Goal: Information Seeking & Learning: Learn about a topic

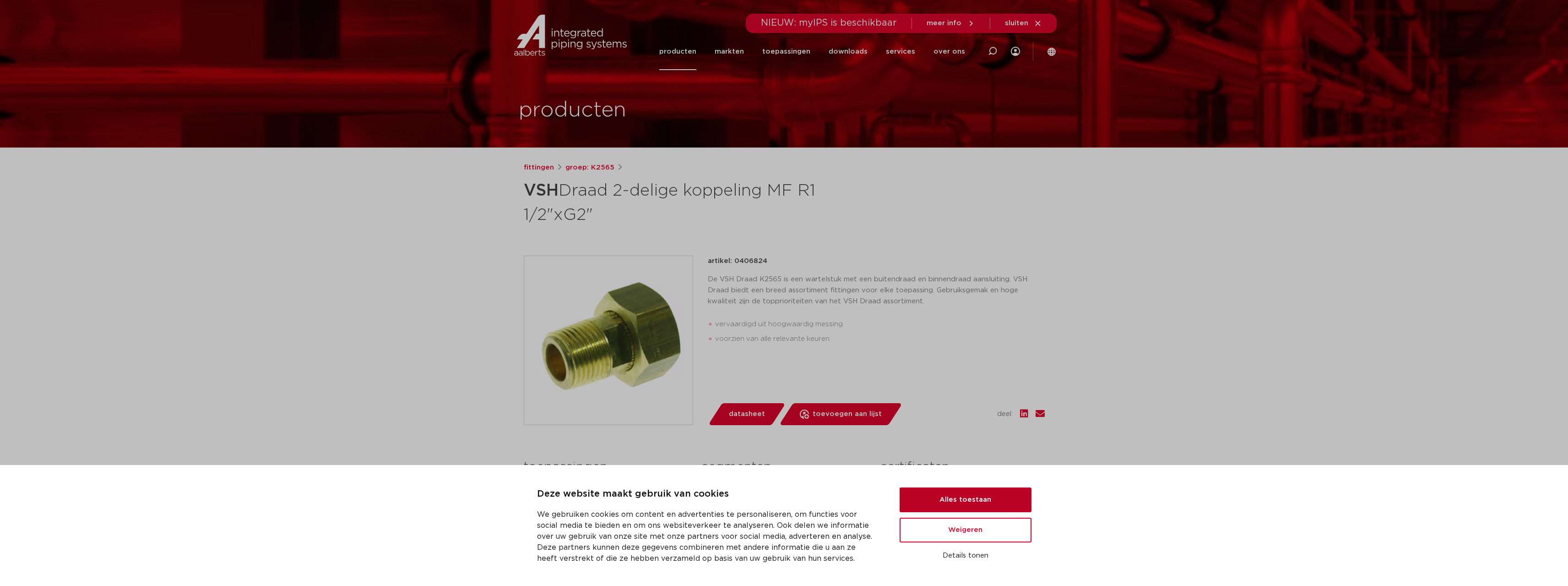
click at [943, 509] on button "Alles toestaan" at bounding box center [965, 500] width 132 height 25
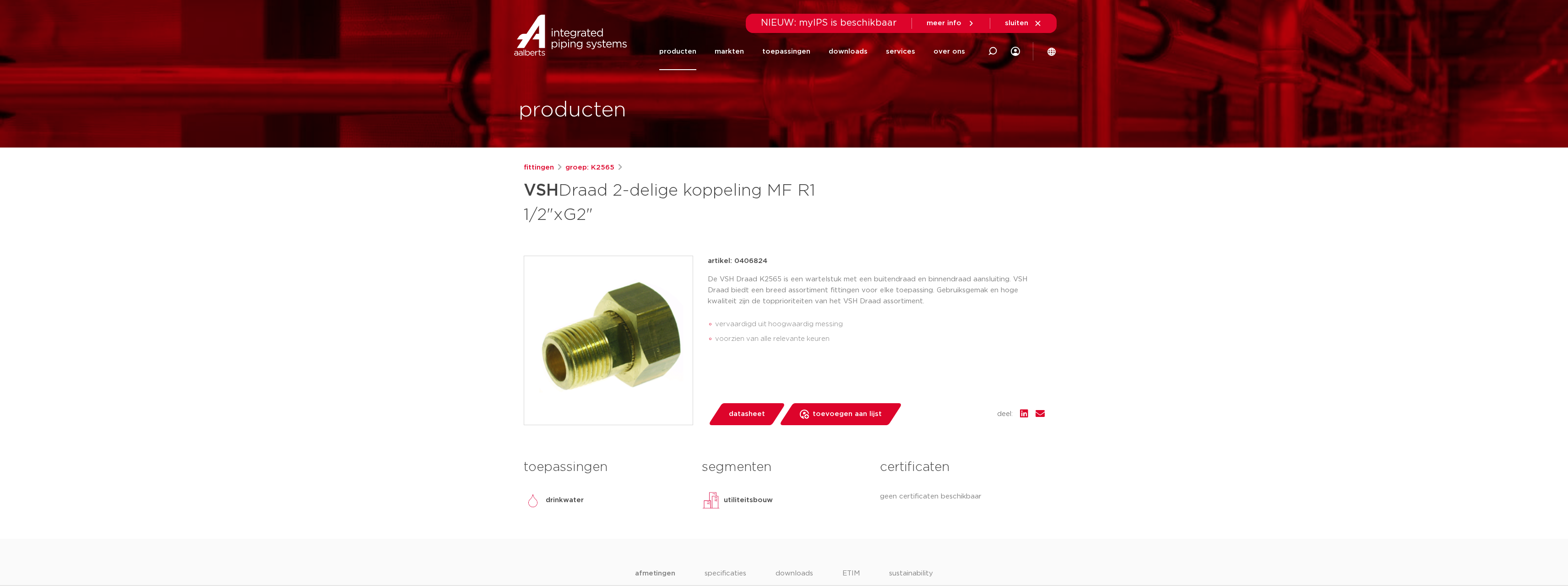
click at [605, 171] on link "groep: K2565" at bounding box center [590, 168] width 49 height 11
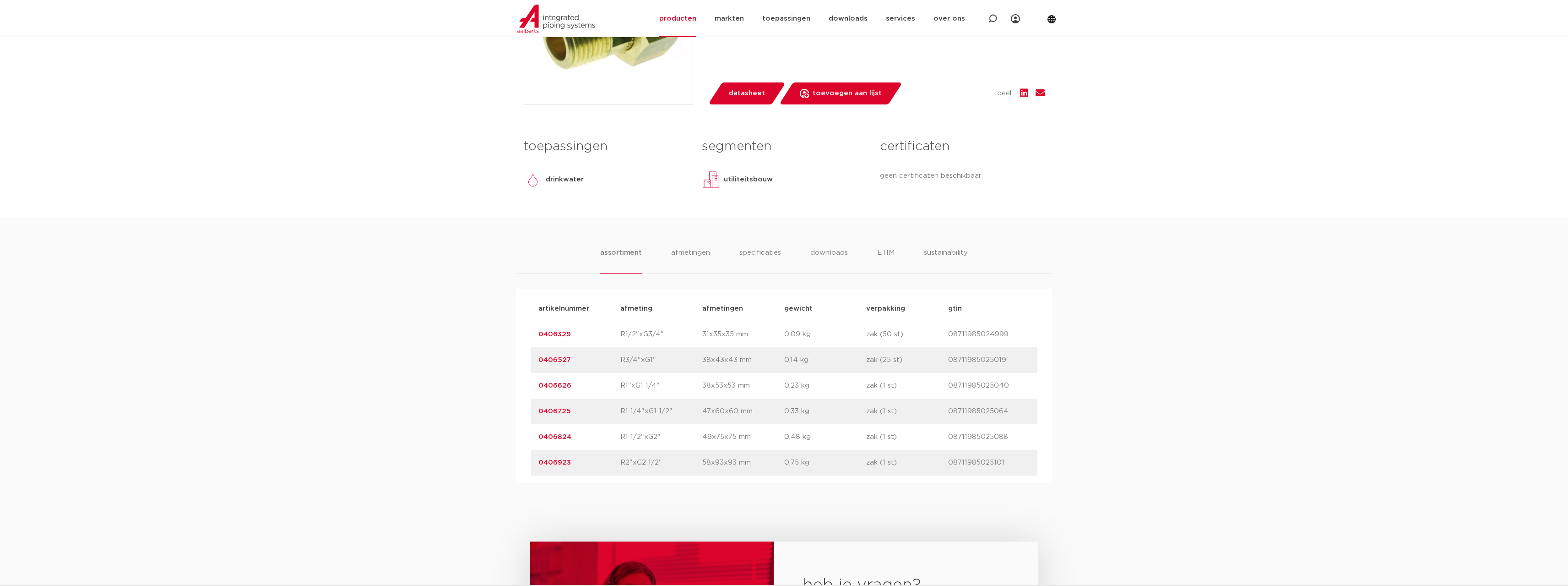
scroll to position [367, 0]
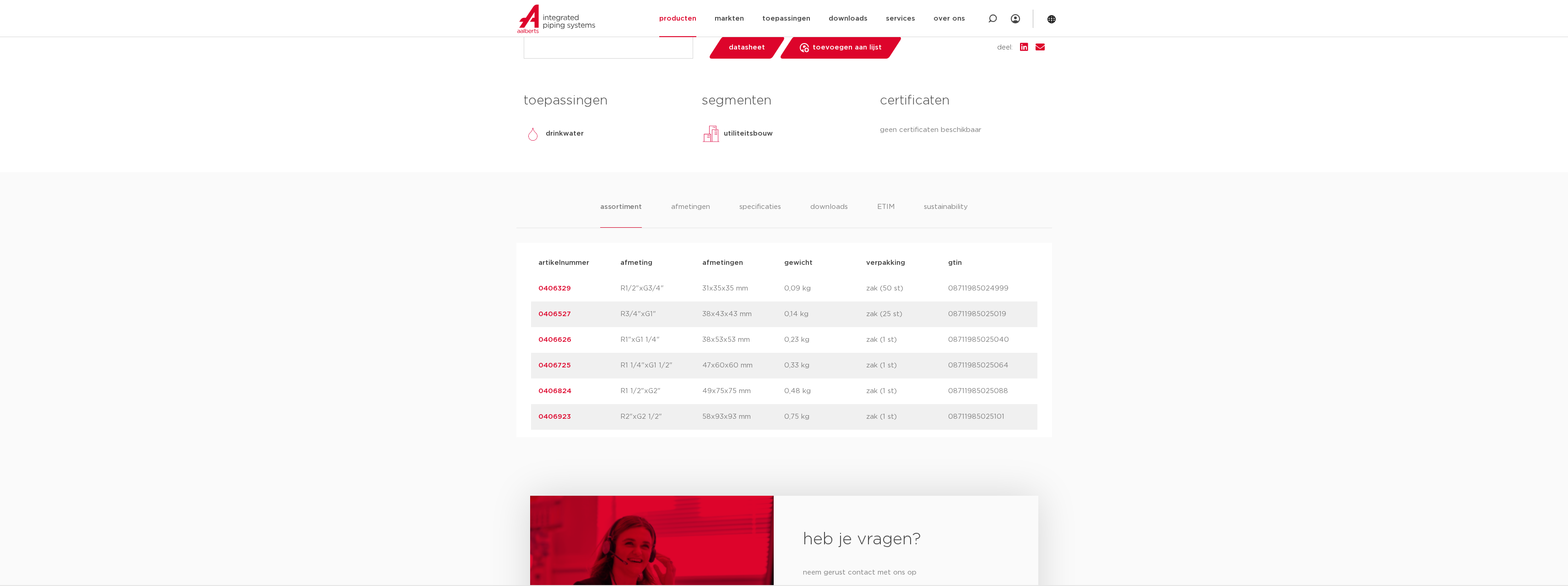
drag, startPoint x: 658, startPoint y: 395, endPoint x: 604, endPoint y: 392, distance: 54.1
click at [604, 392] on div "artikelnummer 0406824 afmeting R1 1/2"xG2" afmetingen 49x75x75 mm gewicht 0,48 …" at bounding box center [784, 391] width 506 height 26
click at [606, 393] on p "0406824" at bounding box center [579, 391] width 82 height 11
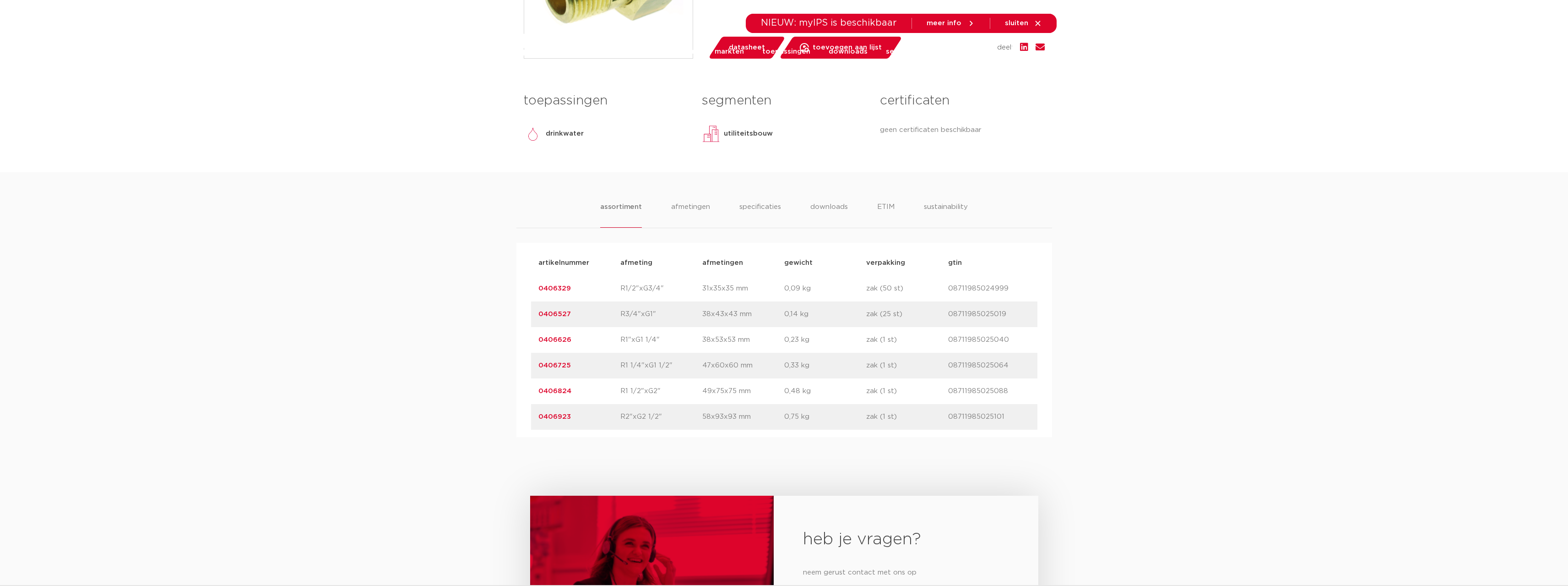
scroll to position [0, 0]
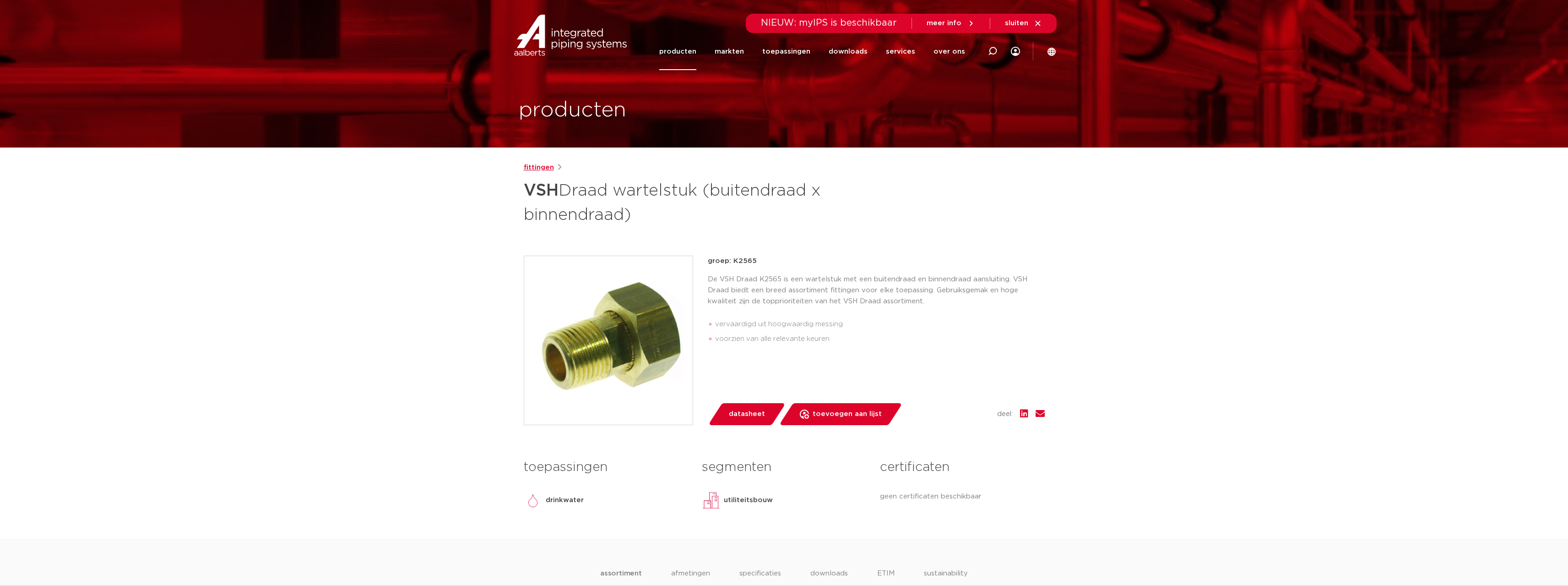
click at [538, 164] on link "fittingen" at bounding box center [539, 168] width 30 height 11
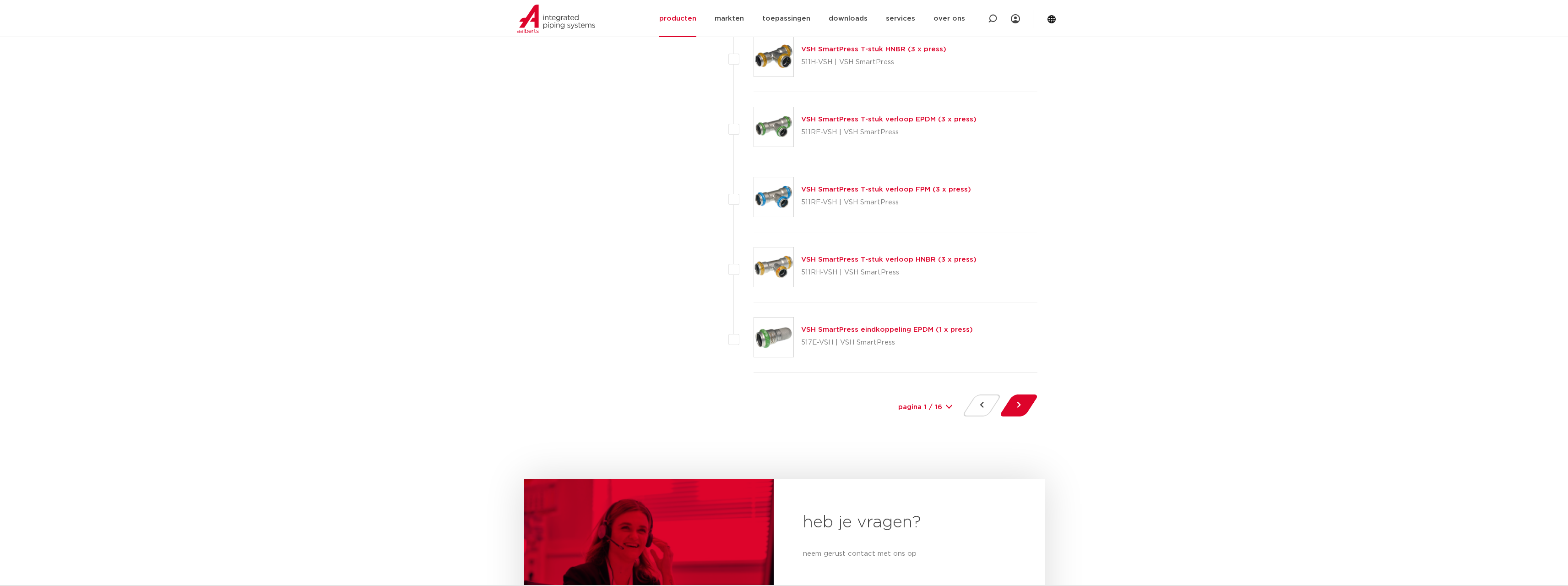
scroll to position [4215, 0]
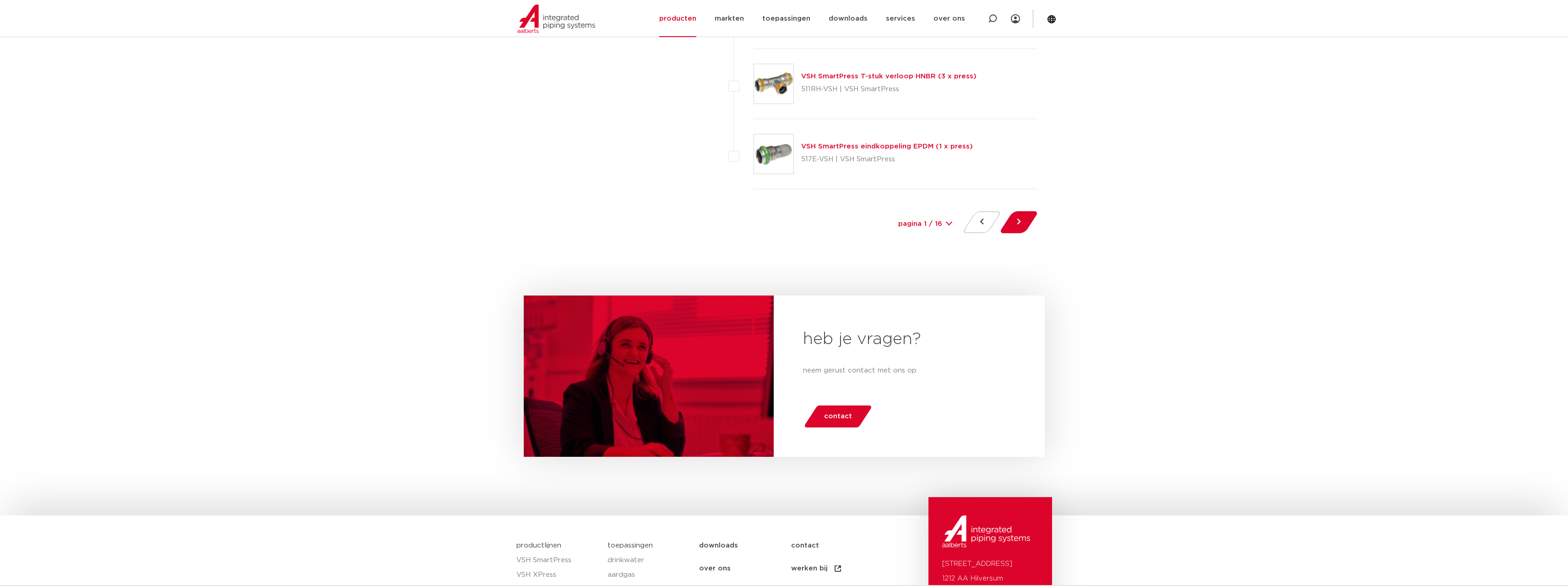
click at [945, 222] on div "pagina 1 / 16 1 2 3 4 5 6 7 8 9 10 11 12 13 14 15 16" at bounding box center [925, 224] width 69 height 21
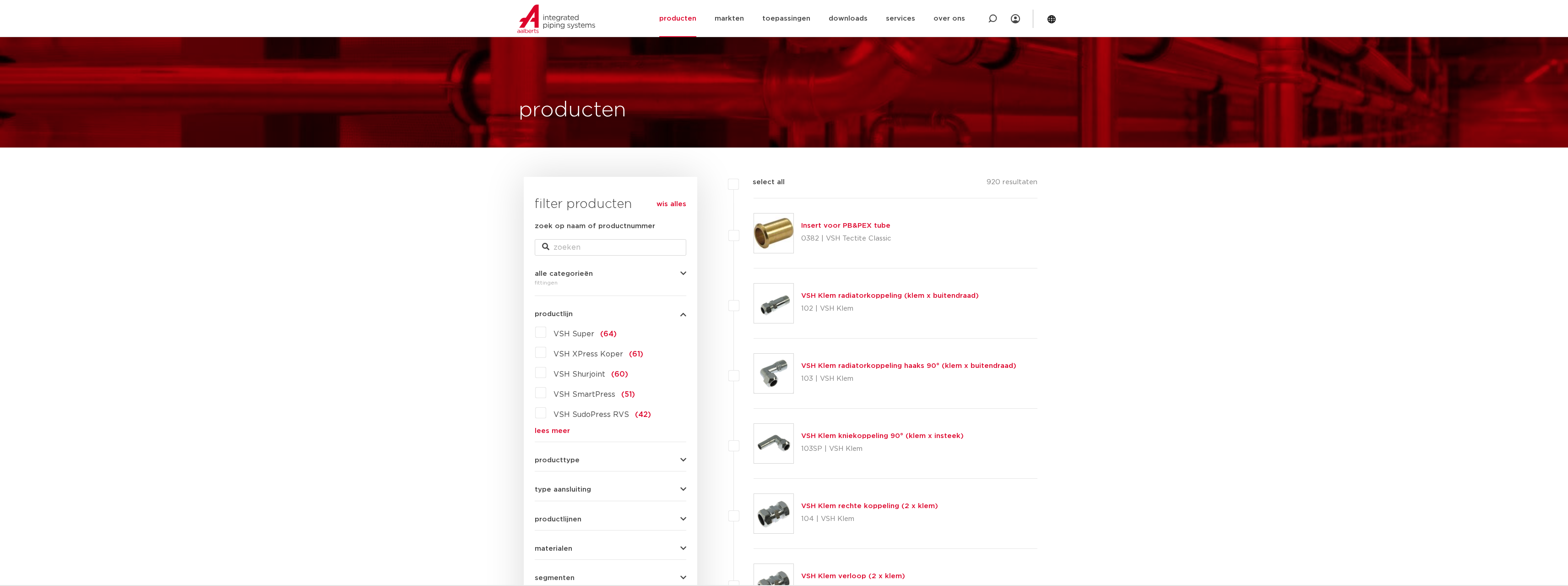
scroll to position [275, 0]
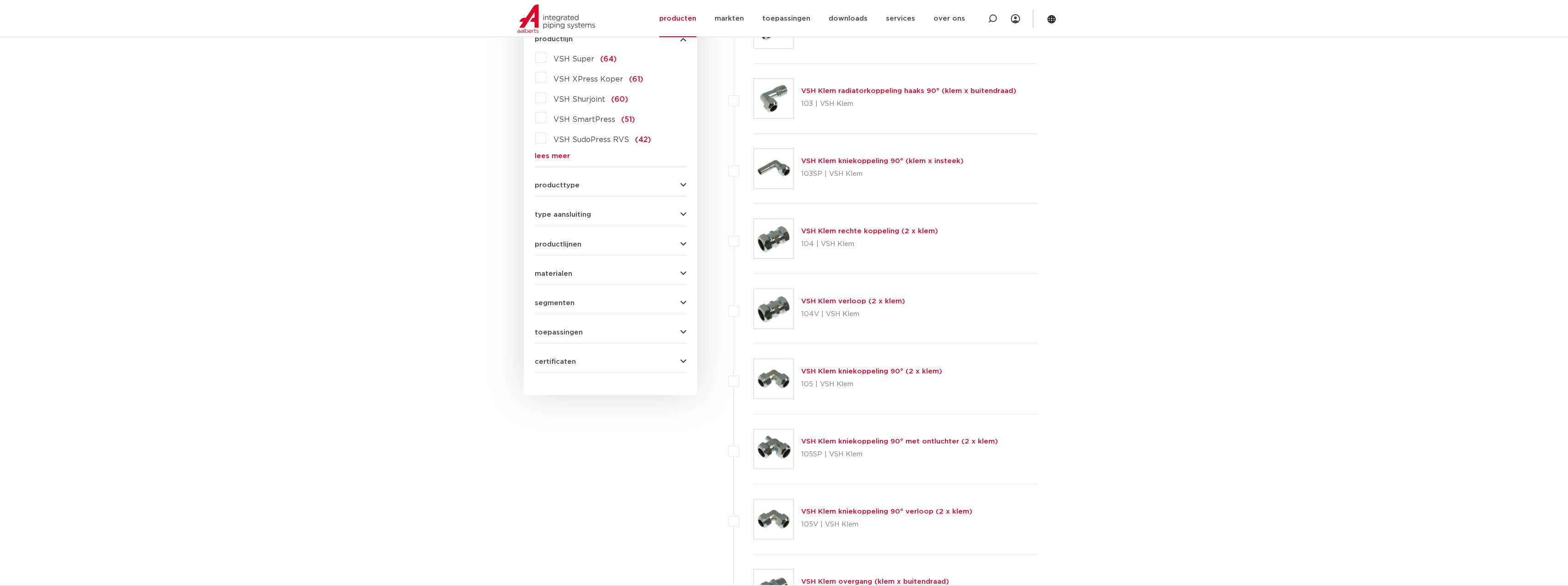
click at [566, 213] on span "type aansluiting" at bounding box center [562, 214] width 57 height 7
click at [582, 272] on span "Rp - binnendraad cilindrisch (BSPT)" at bounding box center [619, 275] width 132 height 7
click at [0, 0] on input "Rp - binnendraad cilindrisch (BSPT) (117)" at bounding box center [0, 0] width 0 height 0
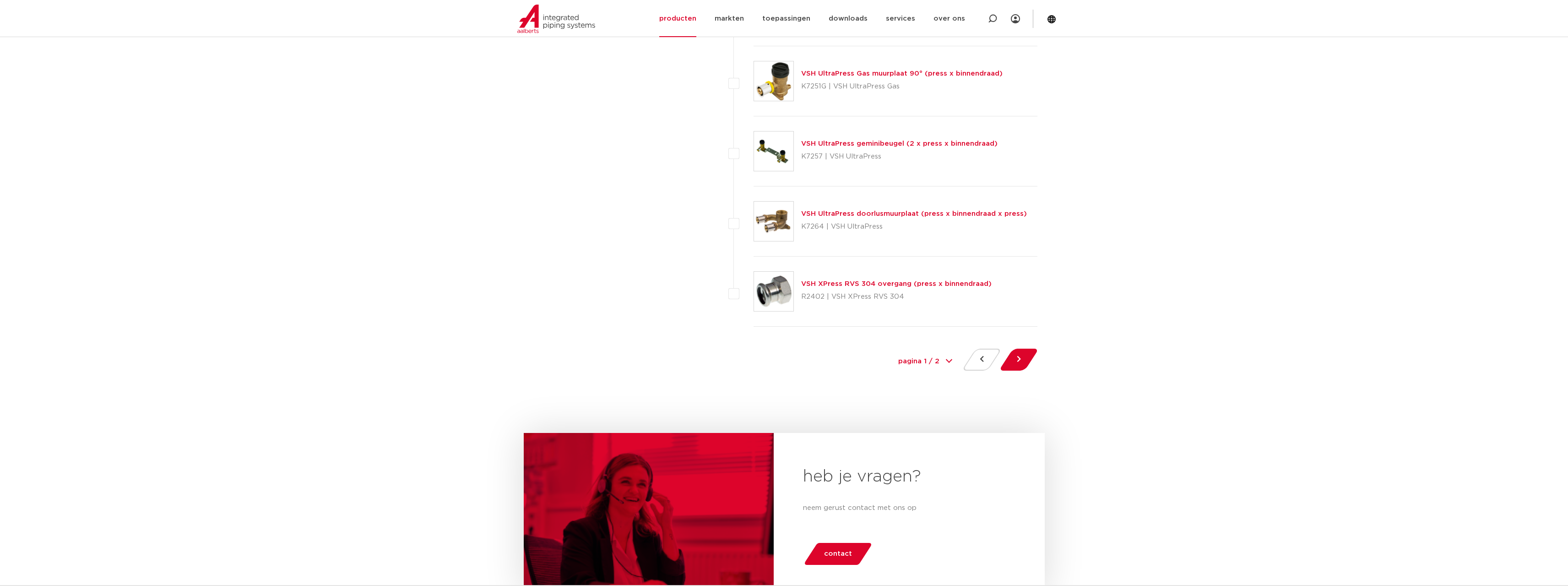
scroll to position [4215, 0]
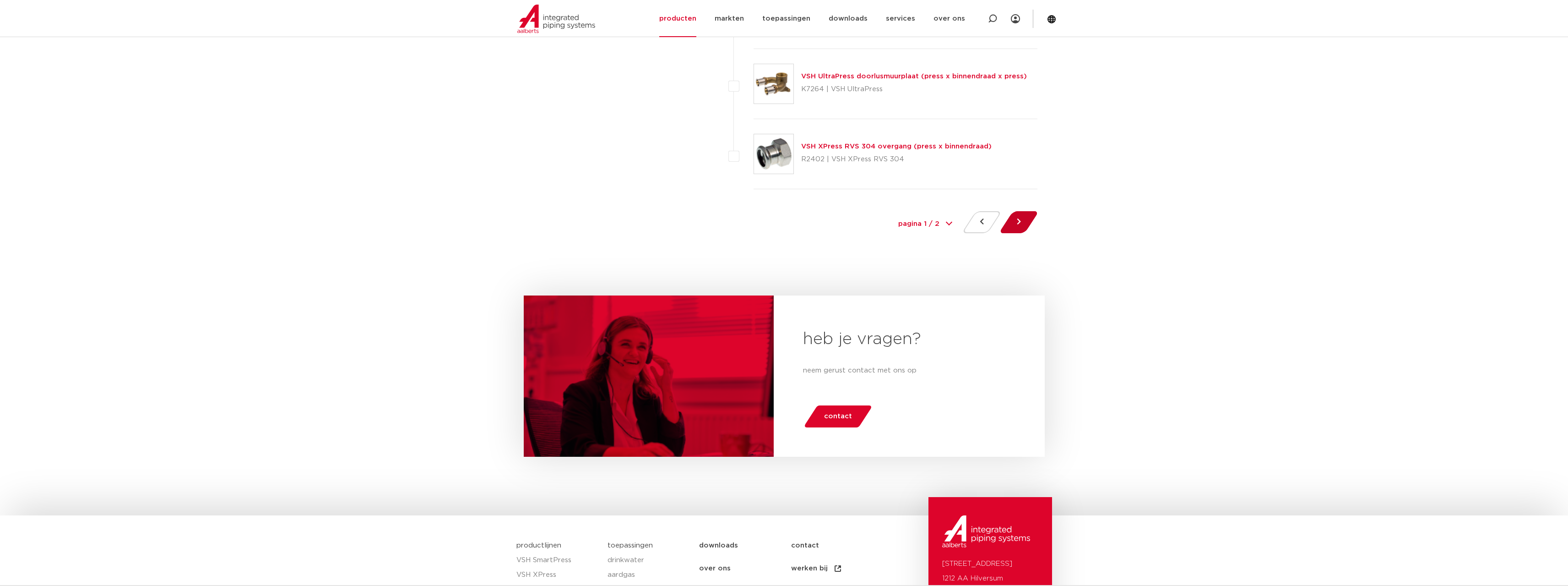
click at [1022, 225] on button at bounding box center [1018, 222] width 26 height 22
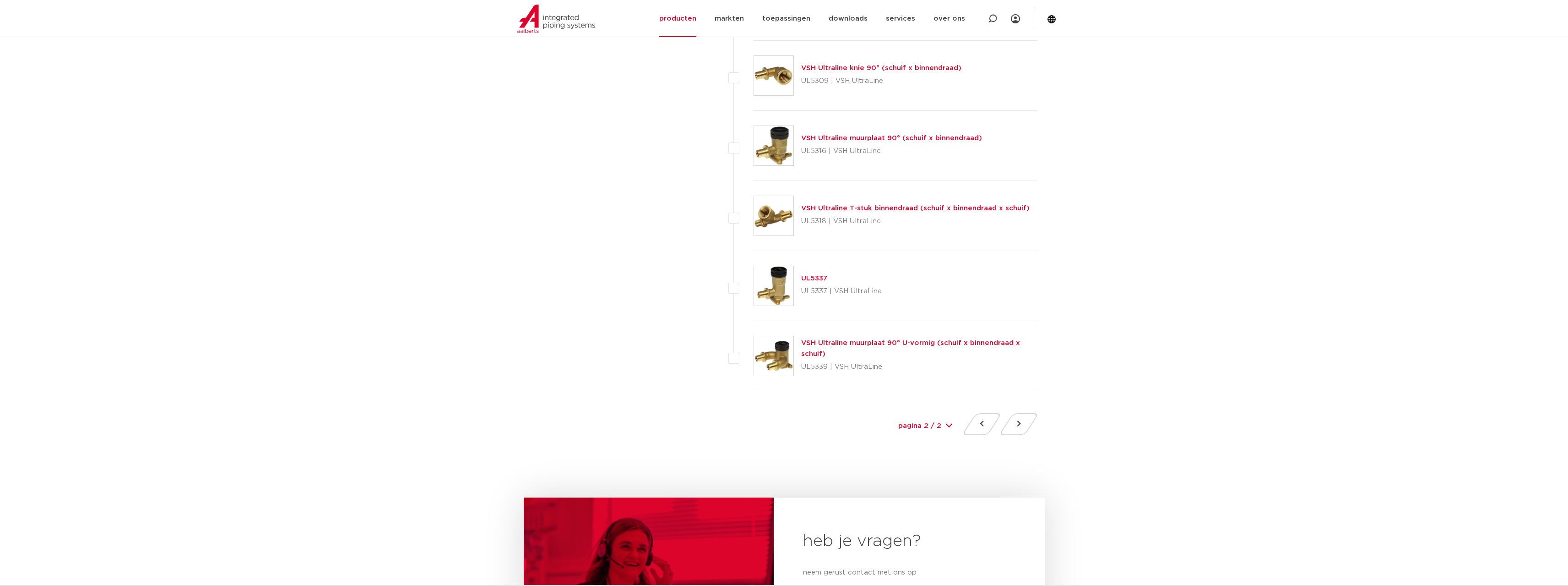
scroll to position [3986, 0]
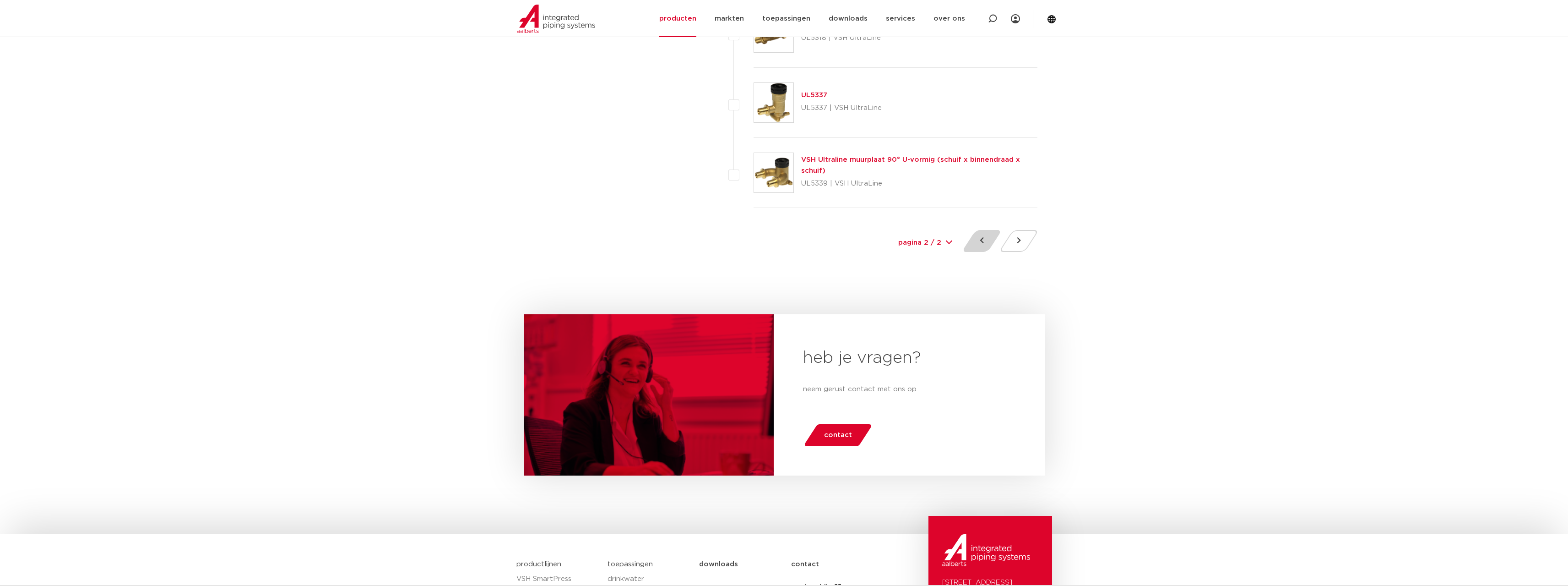
click at [982, 247] on button at bounding box center [981, 241] width 26 height 22
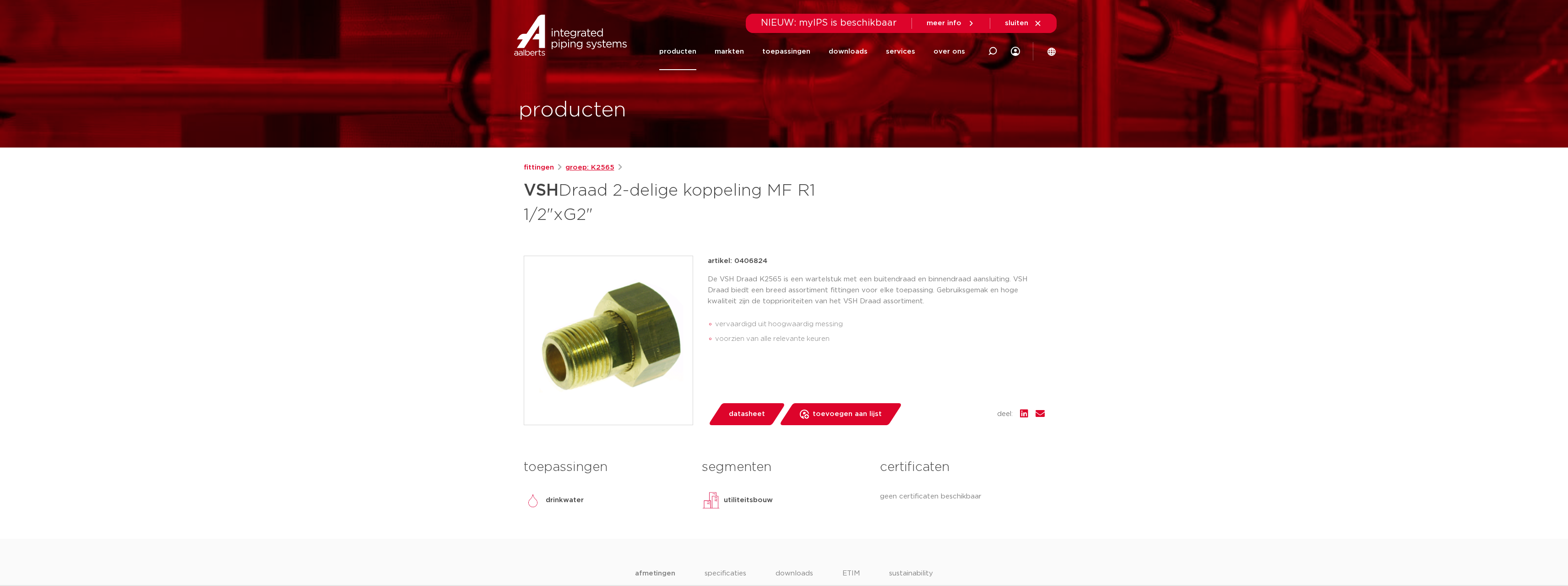
click at [585, 166] on link "groep: K2565" at bounding box center [590, 168] width 49 height 11
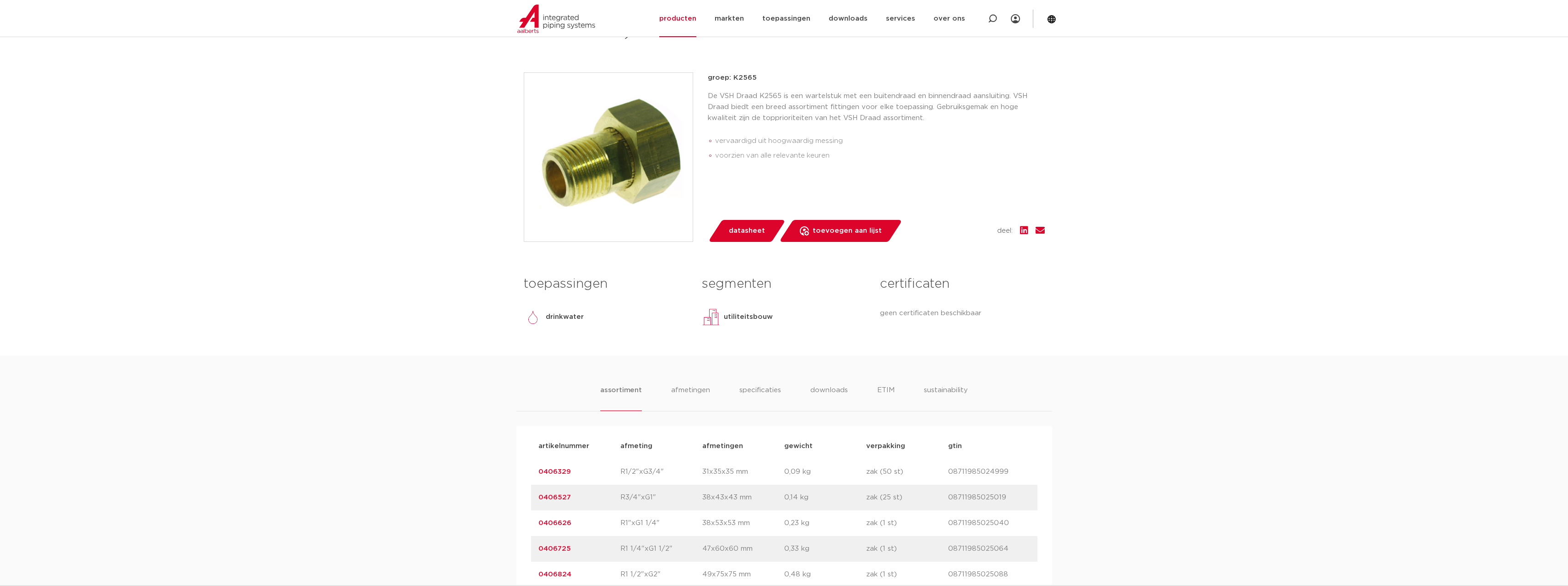
scroll to position [275, 0]
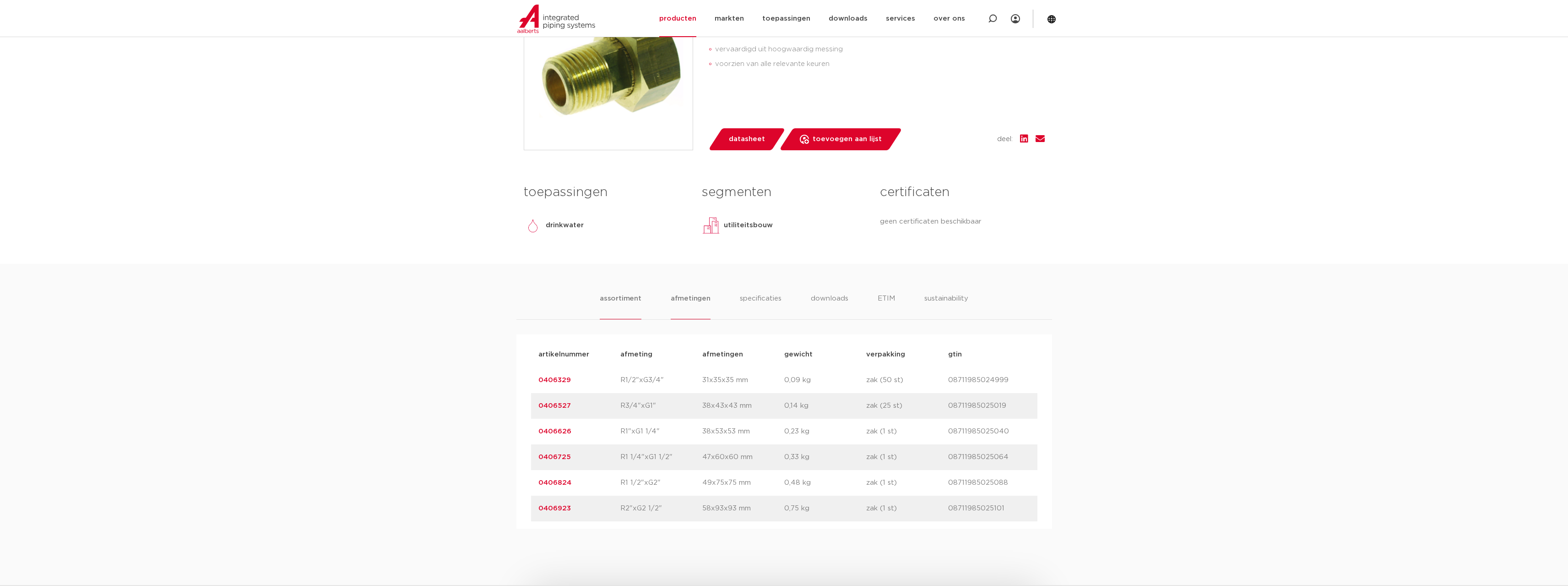
click at [686, 301] on li "afmetingen" at bounding box center [690, 306] width 40 height 26
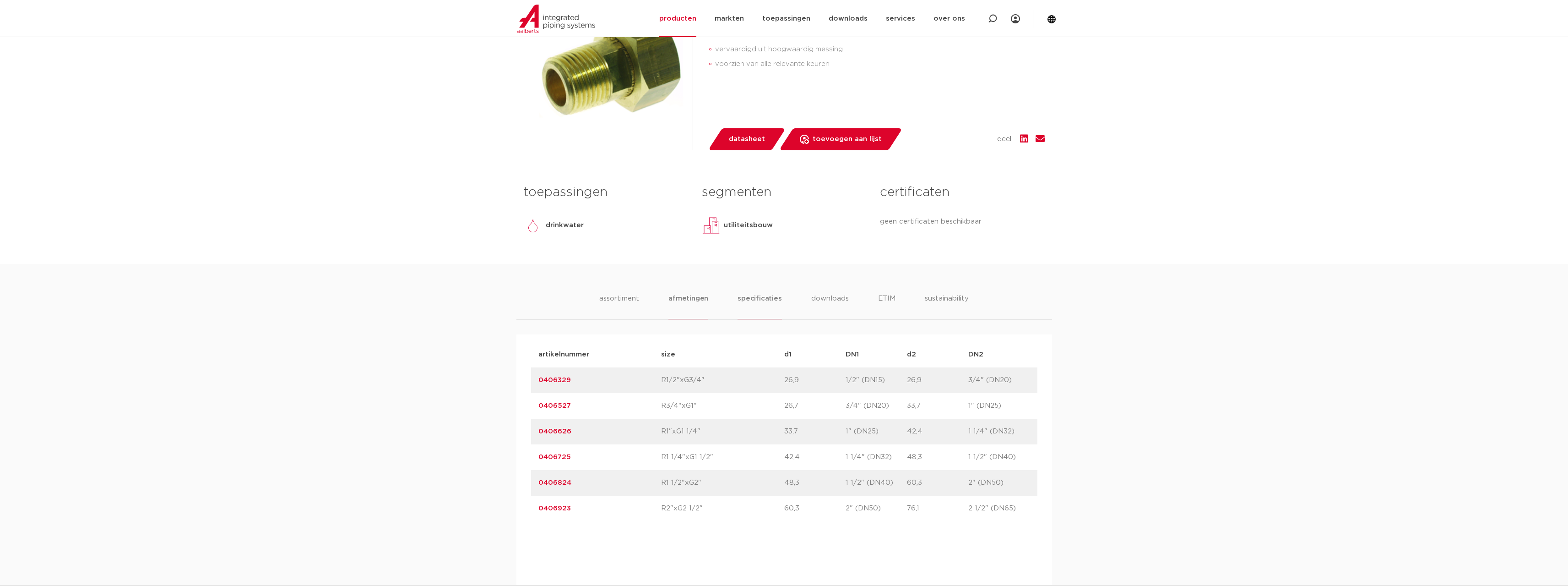
click at [766, 298] on li "specificaties" at bounding box center [760, 306] width 44 height 26
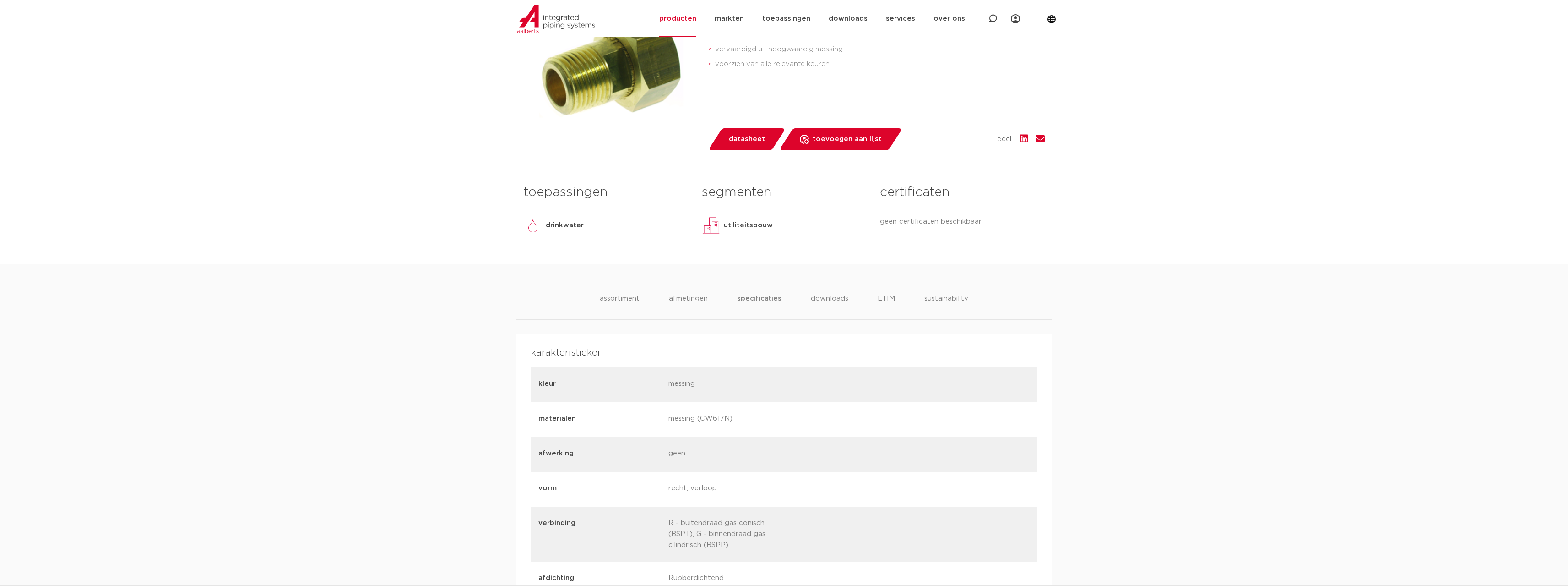
scroll to position [91, 0]
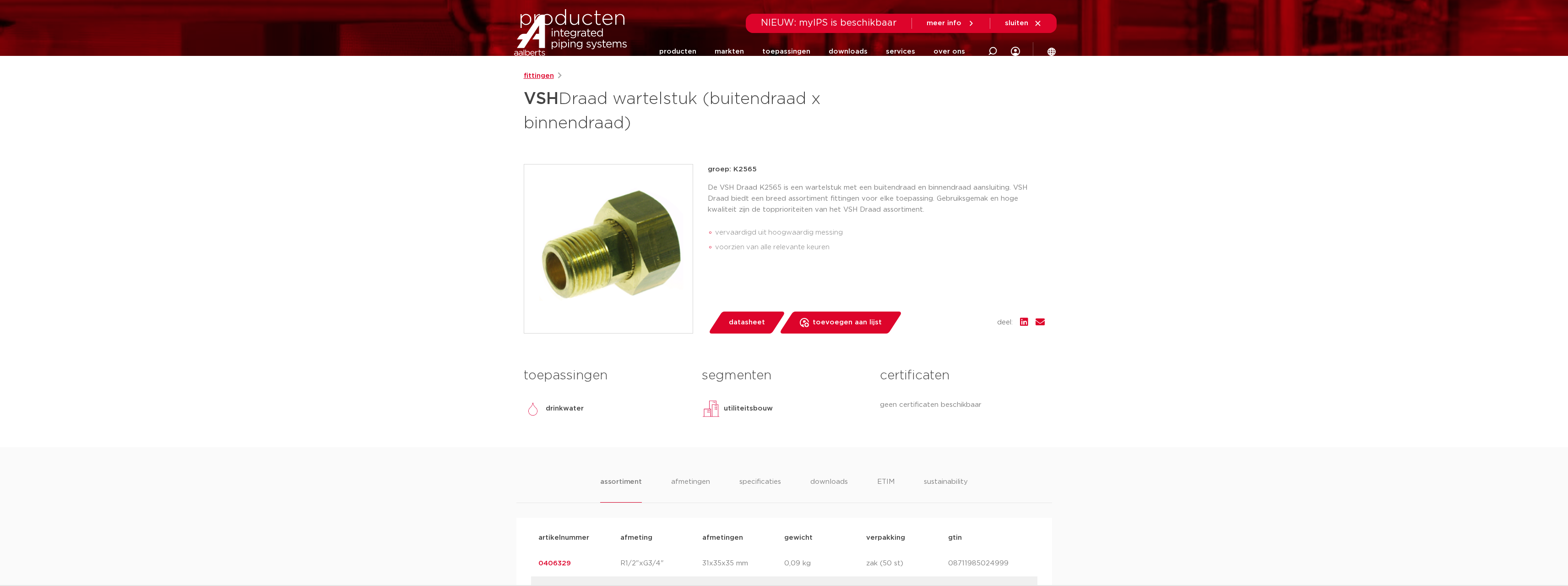
click at [530, 77] on link "fittingen" at bounding box center [539, 76] width 30 height 11
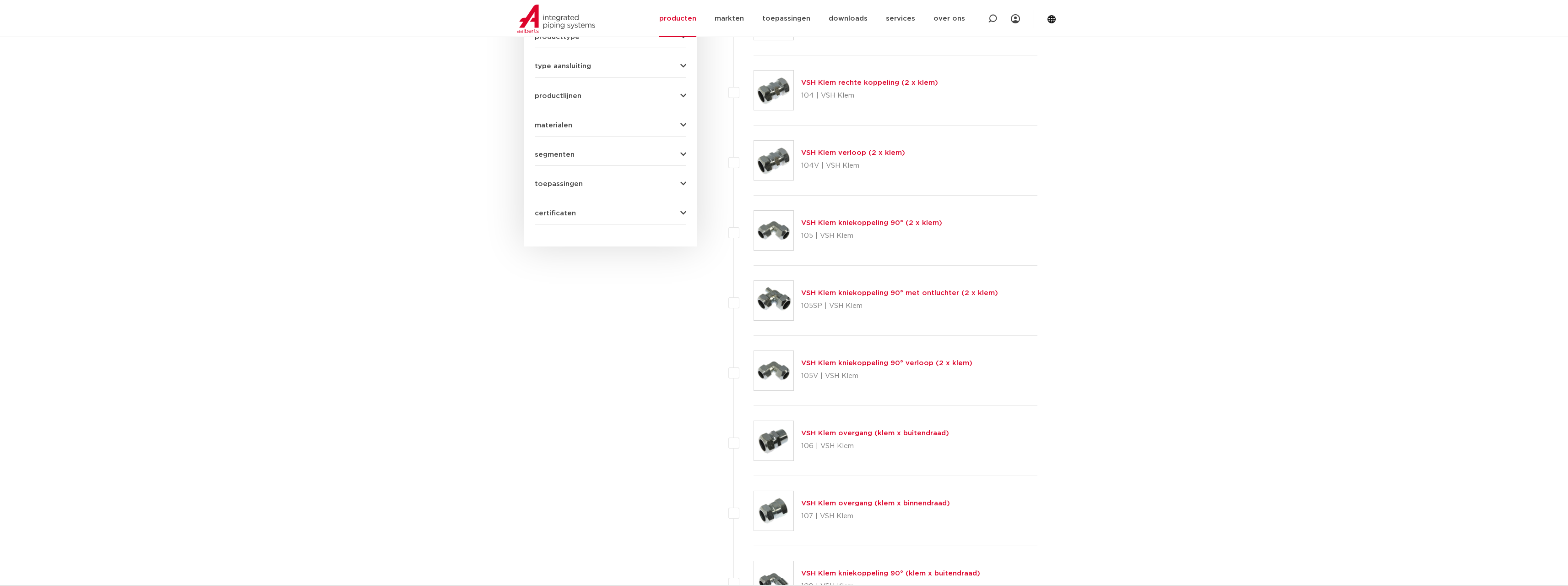
scroll to position [332, 0]
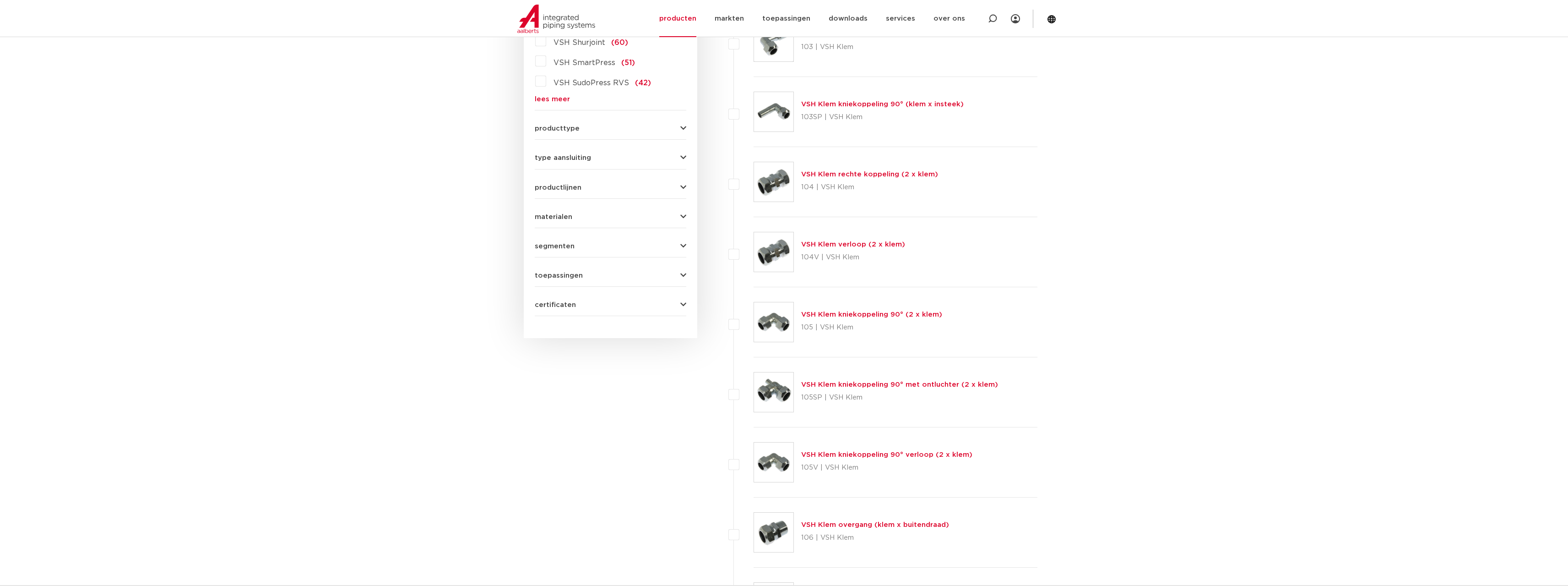
click at [553, 154] on span "type aansluiting" at bounding box center [562, 157] width 57 height 7
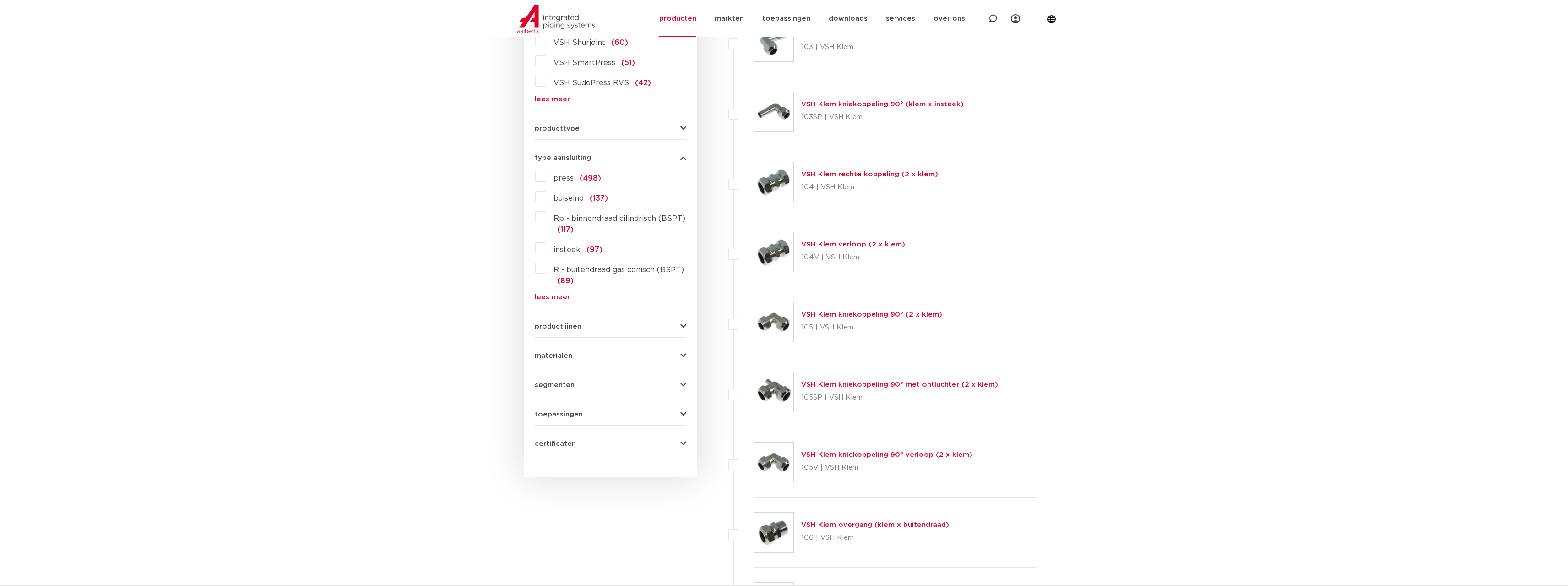
click at [546, 219] on label "Rp - binnendraad cilindrisch (BSPT) (117)" at bounding box center [616, 222] width 140 height 26
click at [0, 0] on input "Rp - binnendraad cilindrisch (BSPT) (117)" at bounding box center [0, 0] width 0 height 0
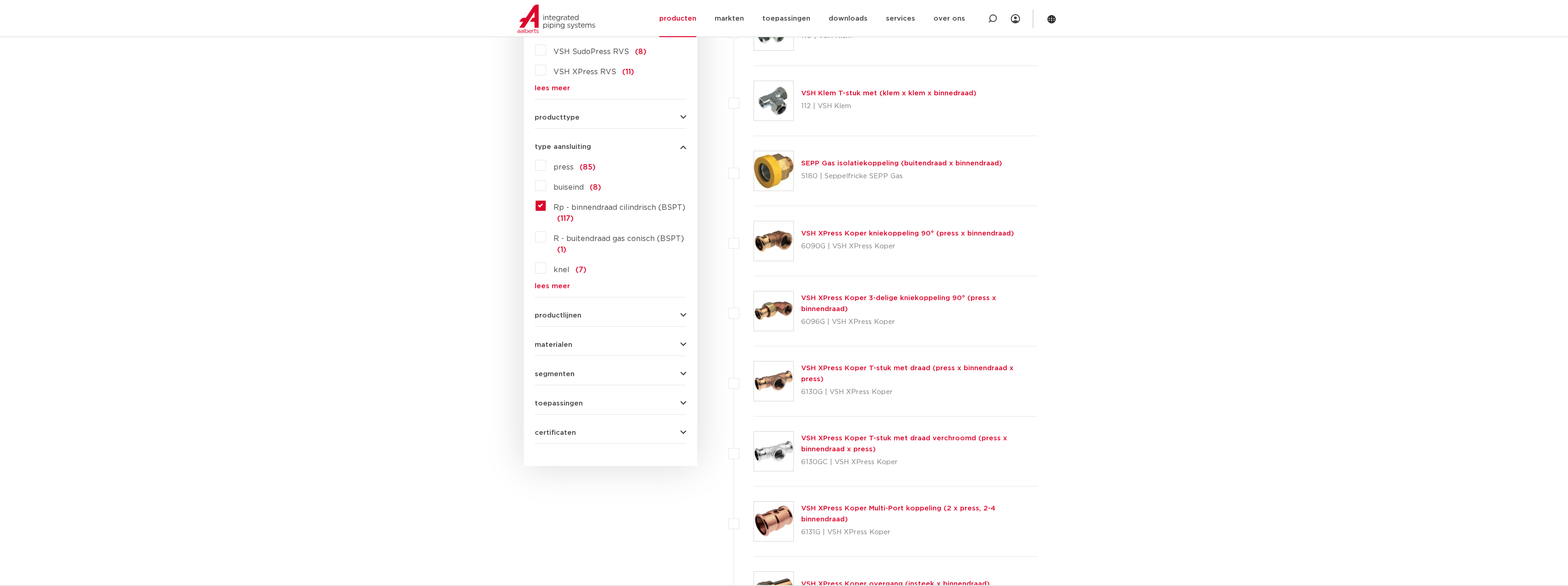
scroll to position [251, 0]
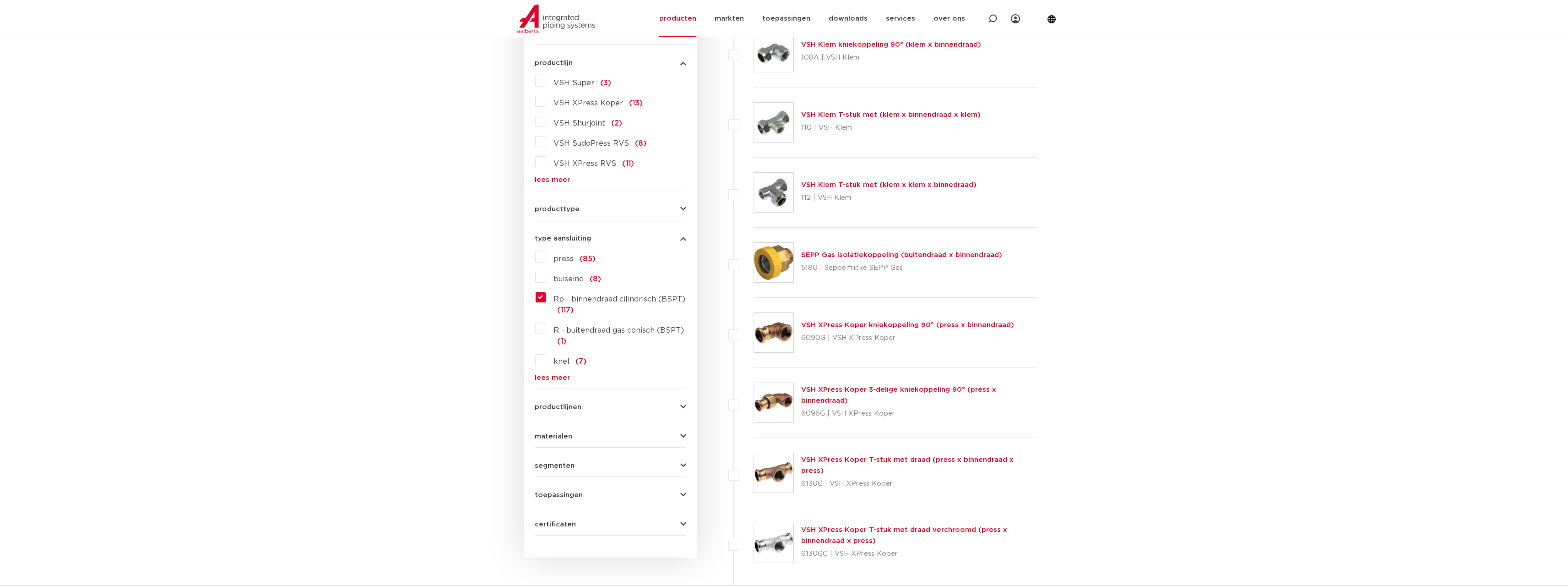
click at [671, 215] on form "zoek op naam of productnummer alle categorieën [GEOGRAPHIC_DATA] [GEOGRAPHIC_DA…" at bounding box center [610, 252] width 152 height 566
click at [673, 203] on div "producttype demontabel (6) meerdelig (9) ommanteld (2) slangen (2) accessoires …" at bounding box center [610, 205] width 152 height 14
click at [677, 210] on button "producttype" at bounding box center [610, 209] width 152 height 7
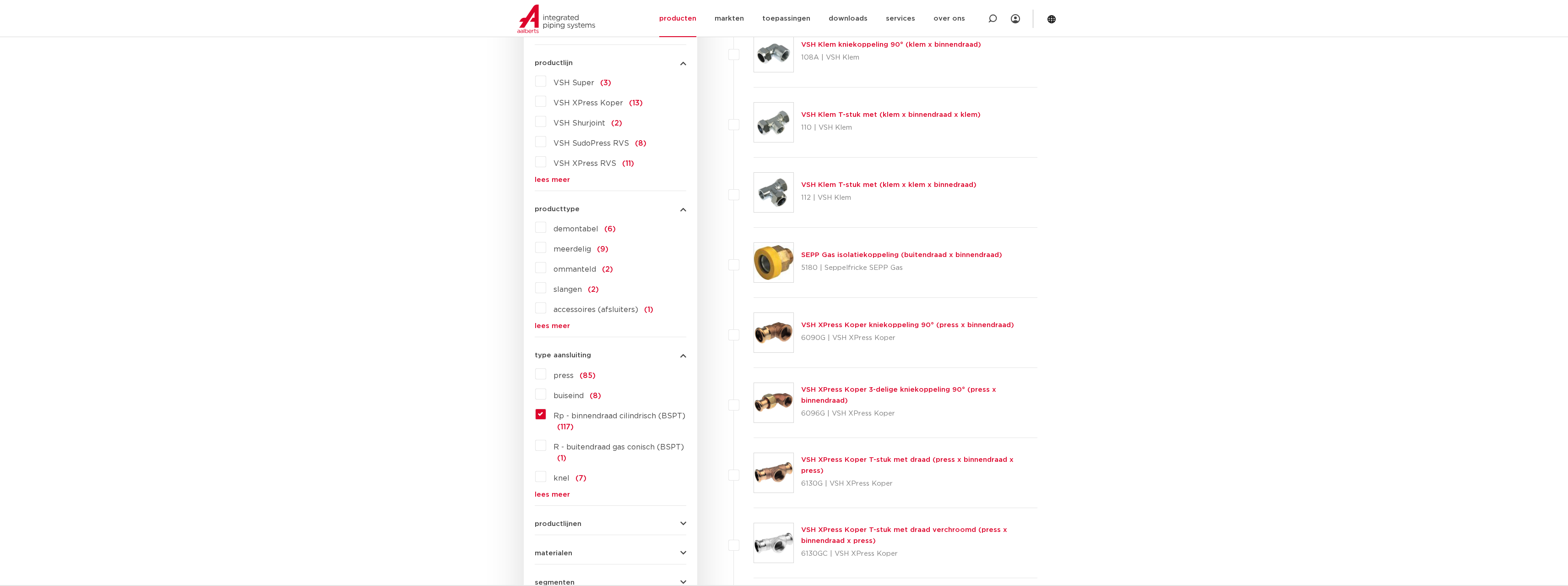
click at [677, 210] on button "producttype" at bounding box center [610, 209] width 152 height 7
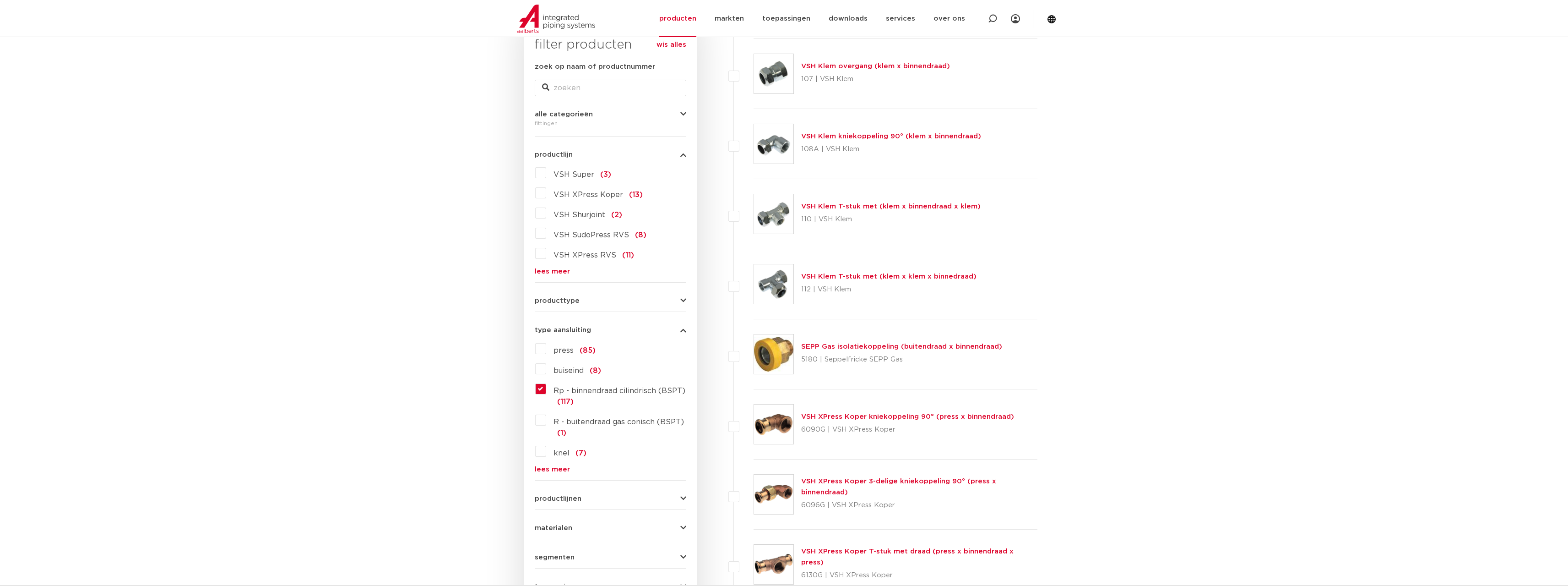
scroll to position [114, 0]
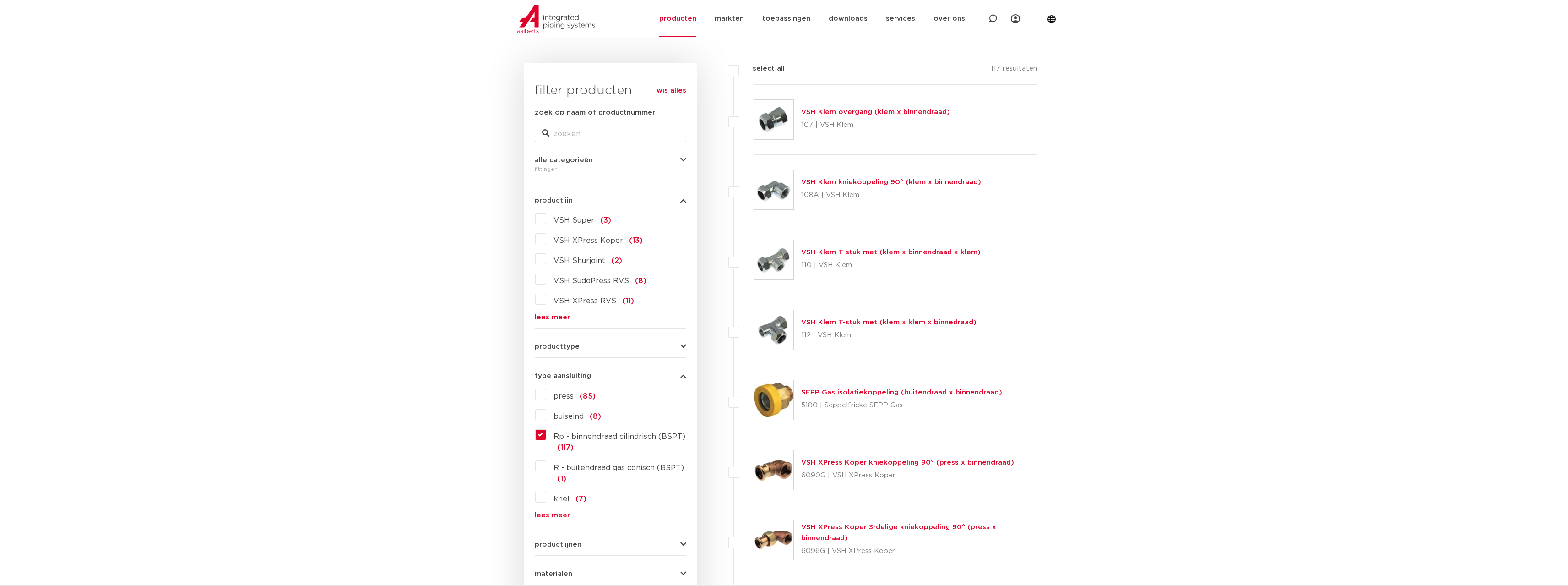
click at [559, 315] on link "lees meer" at bounding box center [610, 317] width 152 height 7
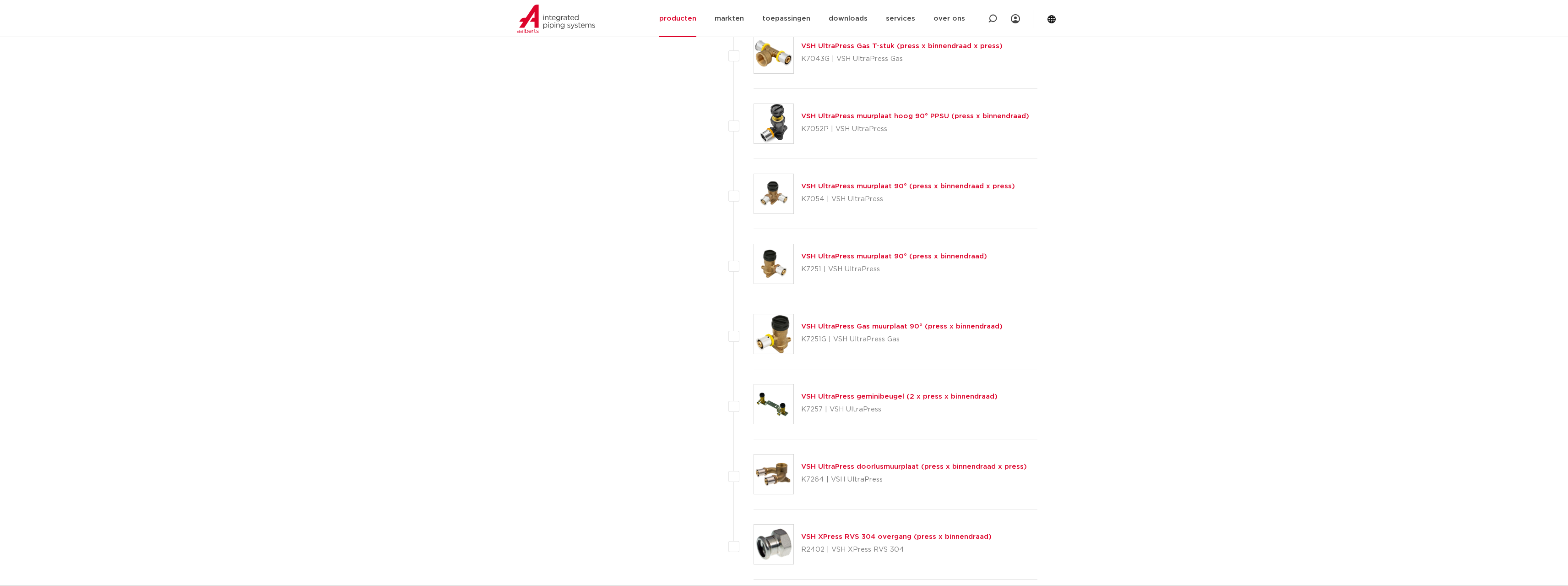
scroll to position [3962, 0]
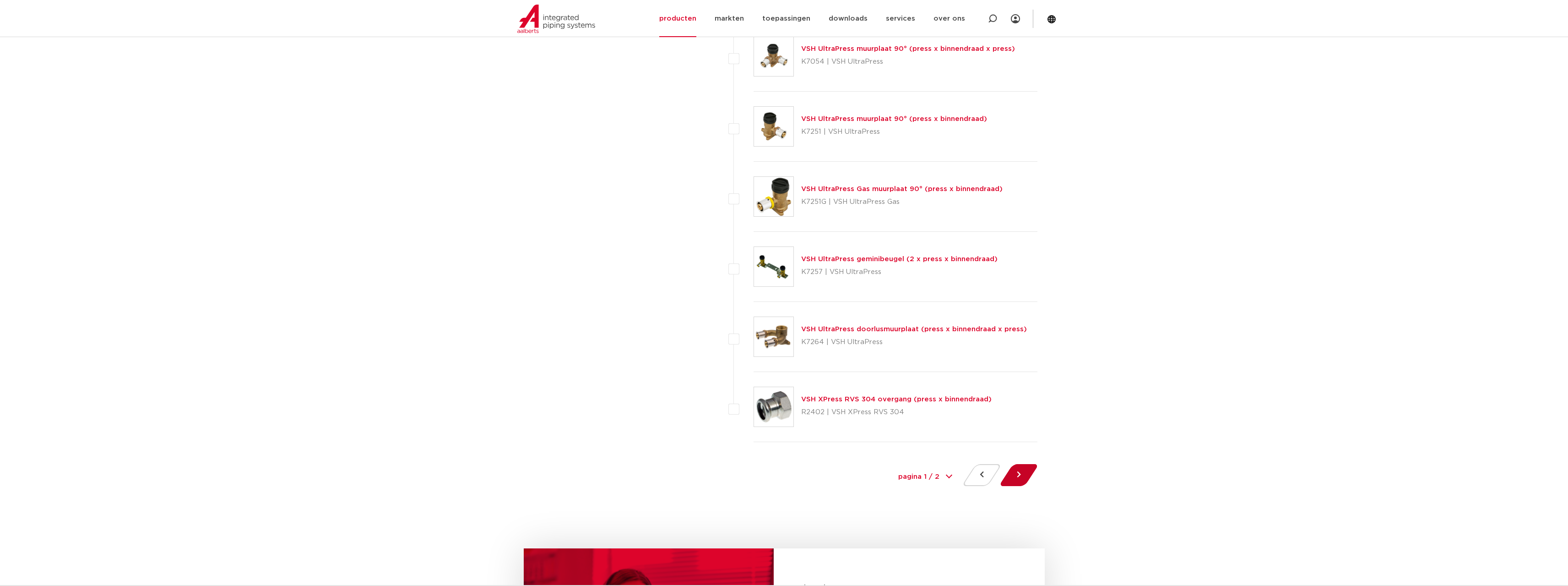
click at [1012, 473] on button at bounding box center [1018, 475] width 26 height 22
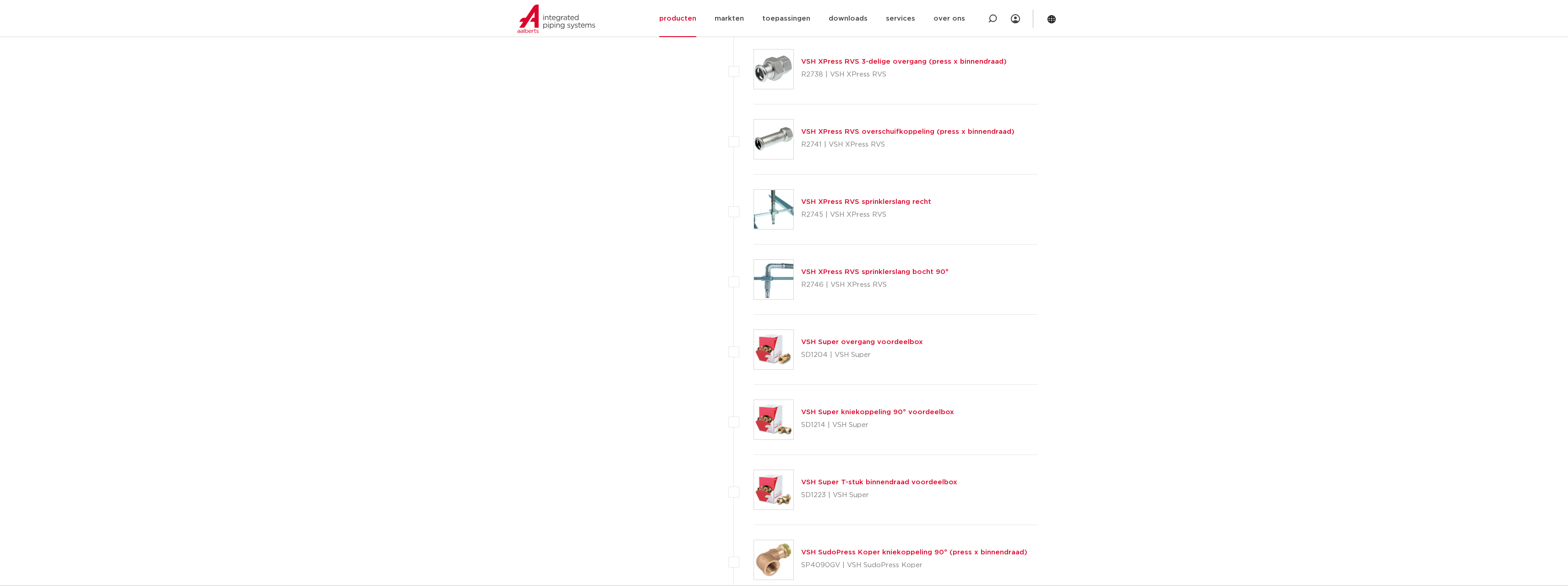
scroll to position [687, 0]
